Goal: Transaction & Acquisition: Purchase product/service

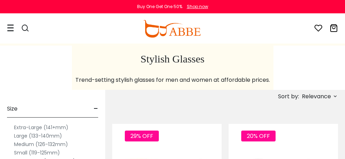
scroll to position [140, 0]
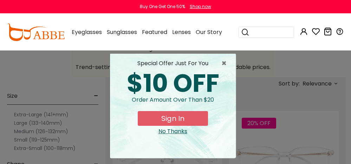
click at [39, 115] on div "× special offer just for you $10 OFF Order amount over than $20 Sign In No Than…" at bounding box center [175, 82] width 351 height 164
click at [176, 132] on div "No Thanks" at bounding box center [173, 131] width 114 height 8
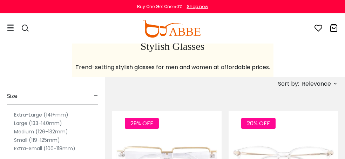
click at [22, 117] on label "Extra-Large (141+mm)" at bounding box center [41, 115] width 54 height 8
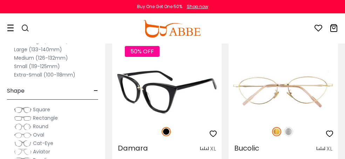
scroll to position [527, 0]
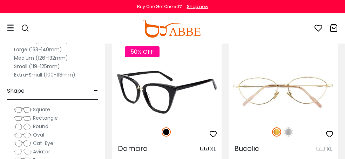
click at [194, 81] on img at bounding box center [167, 92] width 110 height 55
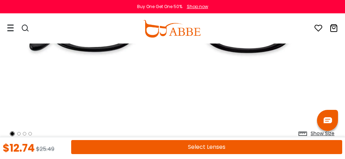
scroll to position [246, 0]
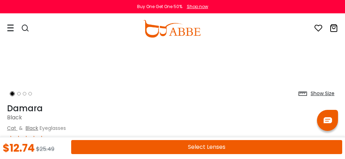
click at [0, 0] on div "Product Description" at bounding box center [0, 0] width 0 height 0
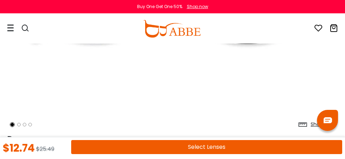
scroll to position [211, 0]
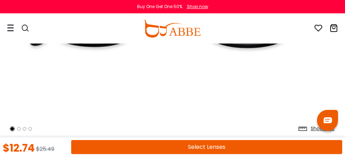
click at [0, 0] on div "Lens Details" at bounding box center [0, 0] width 0 height 0
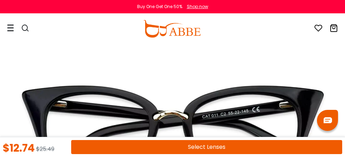
scroll to position [70, 0]
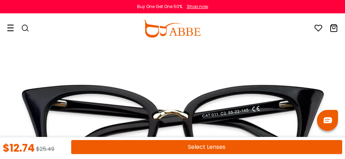
click at [0, 0] on button "Select Lenses" at bounding box center [0, 0] width 0 height 0
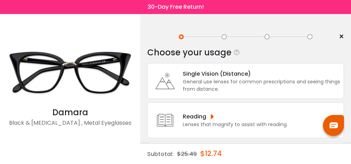
click at [212, 89] on div "General use lenses for common prescriptions and seeing things from distance." at bounding box center [261, 85] width 157 height 15
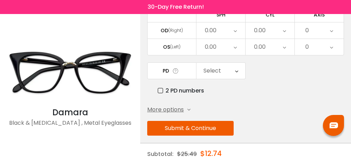
scroll to position [99, 0]
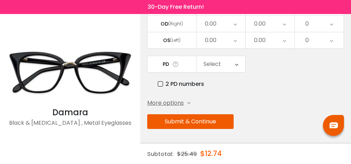
click at [210, 68] on div "Select" at bounding box center [212, 64] width 18 height 14
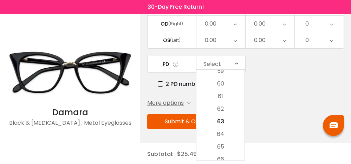
click at [210, 68] on div "Select" at bounding box center [212, 64] width 18 height 14
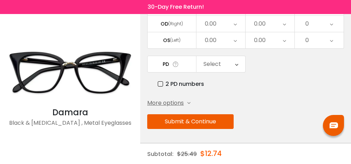
click at [172, 107] on span "More options" at bounding box center [165, 103] width 37 height 8
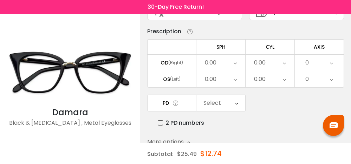
scroll to position [0, 0]
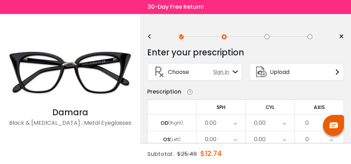
click at [222, 122] on div "0.00" at bounding box center [220, 123] width 49 height 16
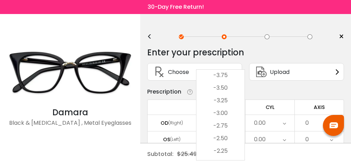
scroll to position [825, 0]
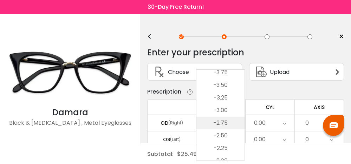
click at [220, 124] on li "-2.75" at bounding box center [220, 123] width 48 height 13
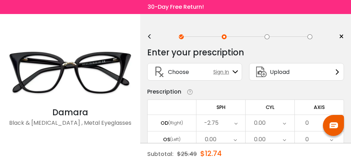
click at [229, 139] on div "0.00" at bounding box center [220, 140] width 49 height 16
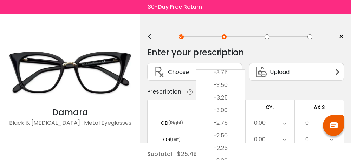
click at [229, 144] on li "-2.25" at bounding box center [220, 148] width 48 height 13
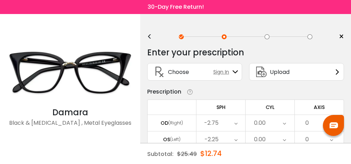
click at [260, 130] on div "0.00" at bounding box center [260, 123] width 12 height 14
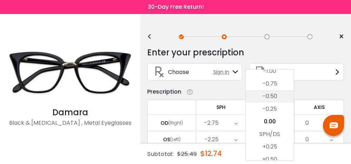
click at [268, 96] on li "-0.50" at bounding box center [269, 96] width 48 height 13
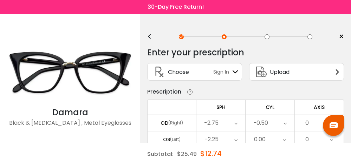
click at [276, 139] on div "0.00" at bounding box center [269, 140] width 49 height 16
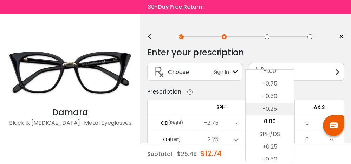
click at [278, 109] on li "-0.25" at bounding box center [269, 109] width 48 height 13
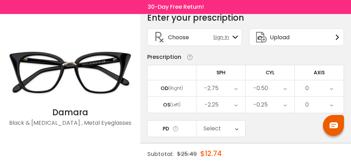
scroll to position [35, 0]
click at [314, 87] on div "0" at bounding box center [319, 88] width 49 height 16
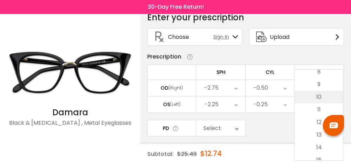
click at [319, 99] on li "10" at bounding box center [319, 97] width 48 height 13
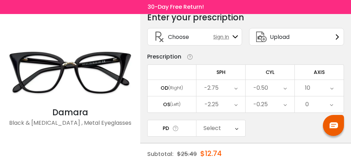
click at [322, 107] on div "0" at bounding box center [319, 105] width 49 height 16
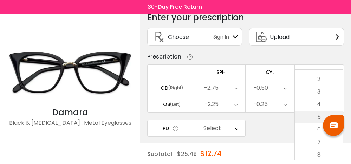
scroll to position [70, 0]
click at [318, 141] on li "11" at bounding box center [319, 145] width 48 height 13
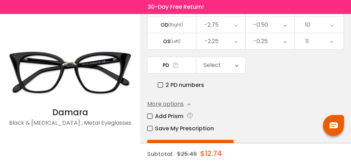
scroll to position [105, 0]
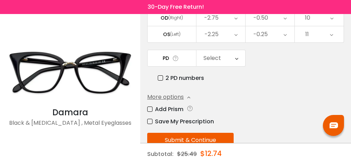
click at [237, 59] on icon at bounding box center [236, 58] width 3 height 16
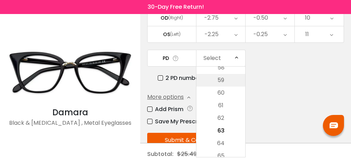
scroll to position [140, 0]
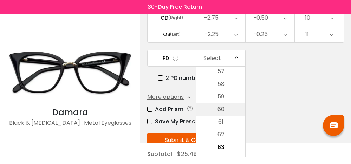
click at [227, 116] on li "60" at bounding box center [220, 109] width 49 height 13
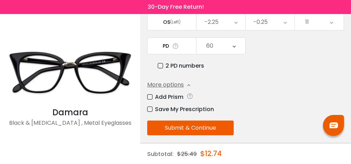
scroll to position [124, 0]
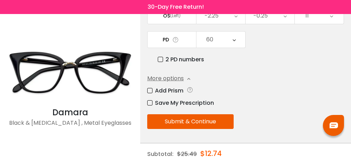
click at [226, 118] on button "Submit & Continue" at bounding box center [190, 121] width 86 height 15
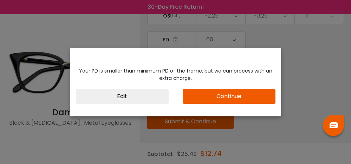
click at [233, 93] on button "Continue" at bounding box center [229, 96] width 93 height 15
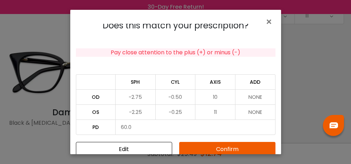
scroll to position [17, 0]
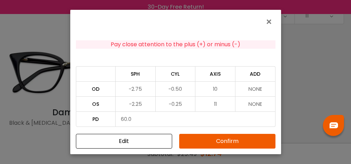
click at [221, 143] on button "Confirm" at bounding box center [227, 141] width 96 height 15
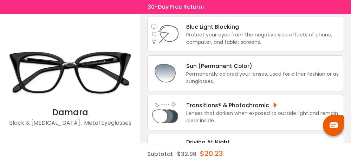
scroll to position [105, 0]
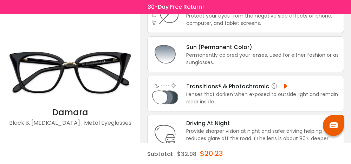
click at [255, 84] on div "Transitions® & Photochromic" at bounding box center [263, 86] width 154 height 9
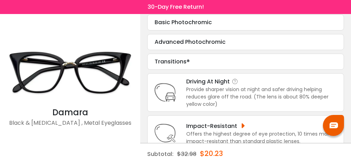
scroll to position [206, 0]
click at [165, 92] on icon at bounding box center [165, 92] width 28 height 28
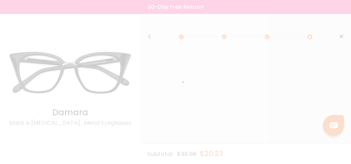
scroll to position [0, 0]
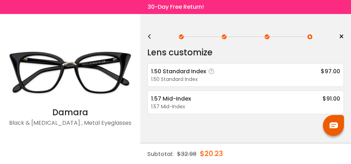
click at [239, 70] on div "1.50 Standard Index $97.00" at bounding box center [245, 71] width 189 height 9
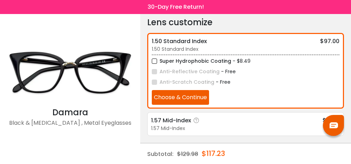
click at [196, 123] on icon at bounding box center [196, 120] width 7 height 7
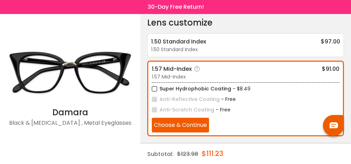
scroll to position [30, 0]
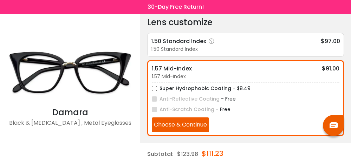
click at [217, 46] on div "1.50 Standard Index" at bounding box center [245, 49] width 189 height 7
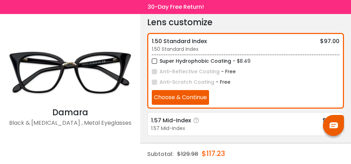
click at [192, 127] on div "1.57 Mid-Index" at bounding box center [245, 128] width 189 height 7
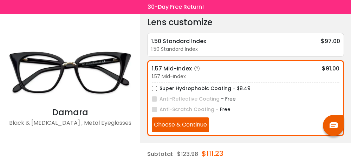
click at [160, 90] on label "Super Hydrophobic Coating" at bounding box center [191, 88] width 79 height 9
click at [177, 125] on button "Choose & Continue" at bounding box center [180, 125] width 57 height 15
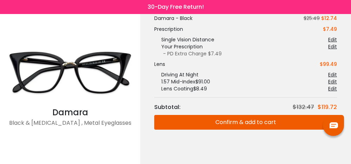
scroll to position [56, 0]
